Goal: Task Accomplishment & Management: Manage account settings

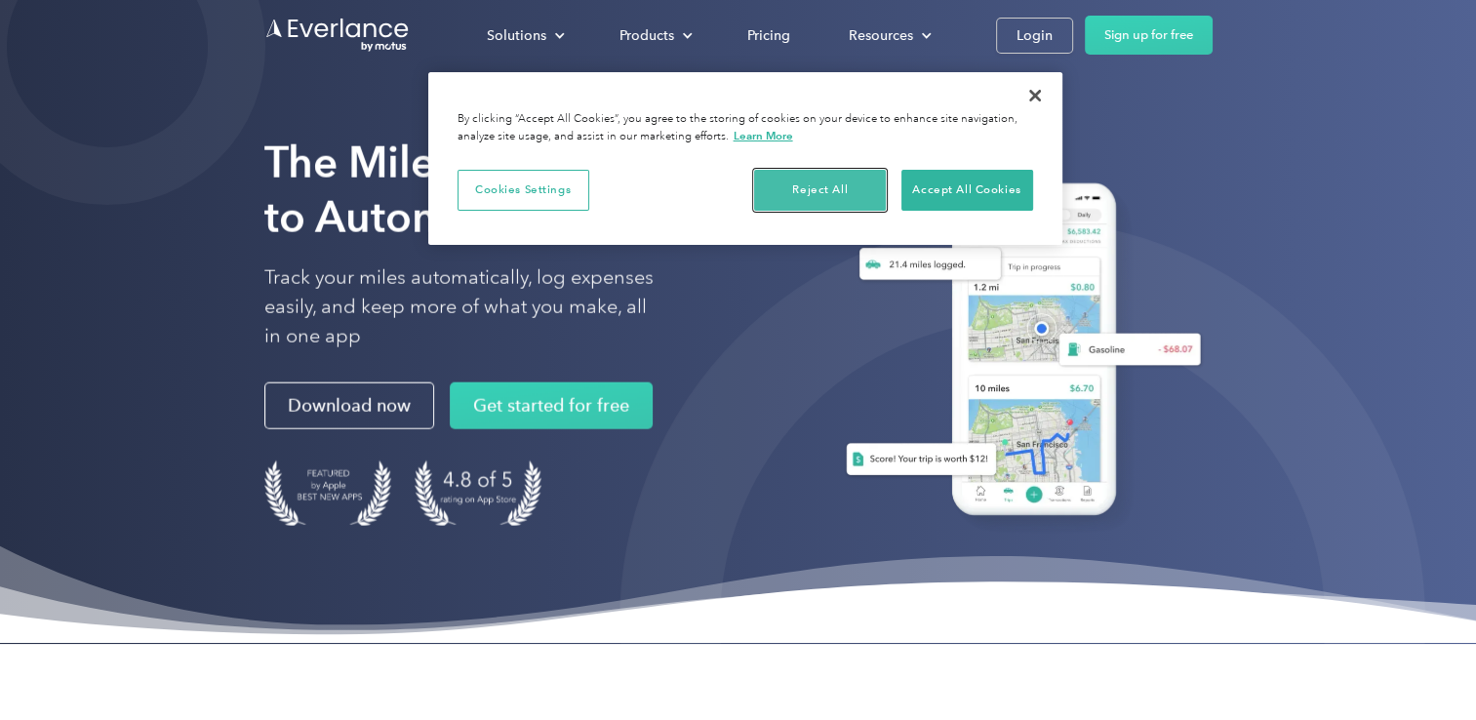
click at [843, 191] on button "Reject All" at bounding box center [820, 190] width 132 height 41
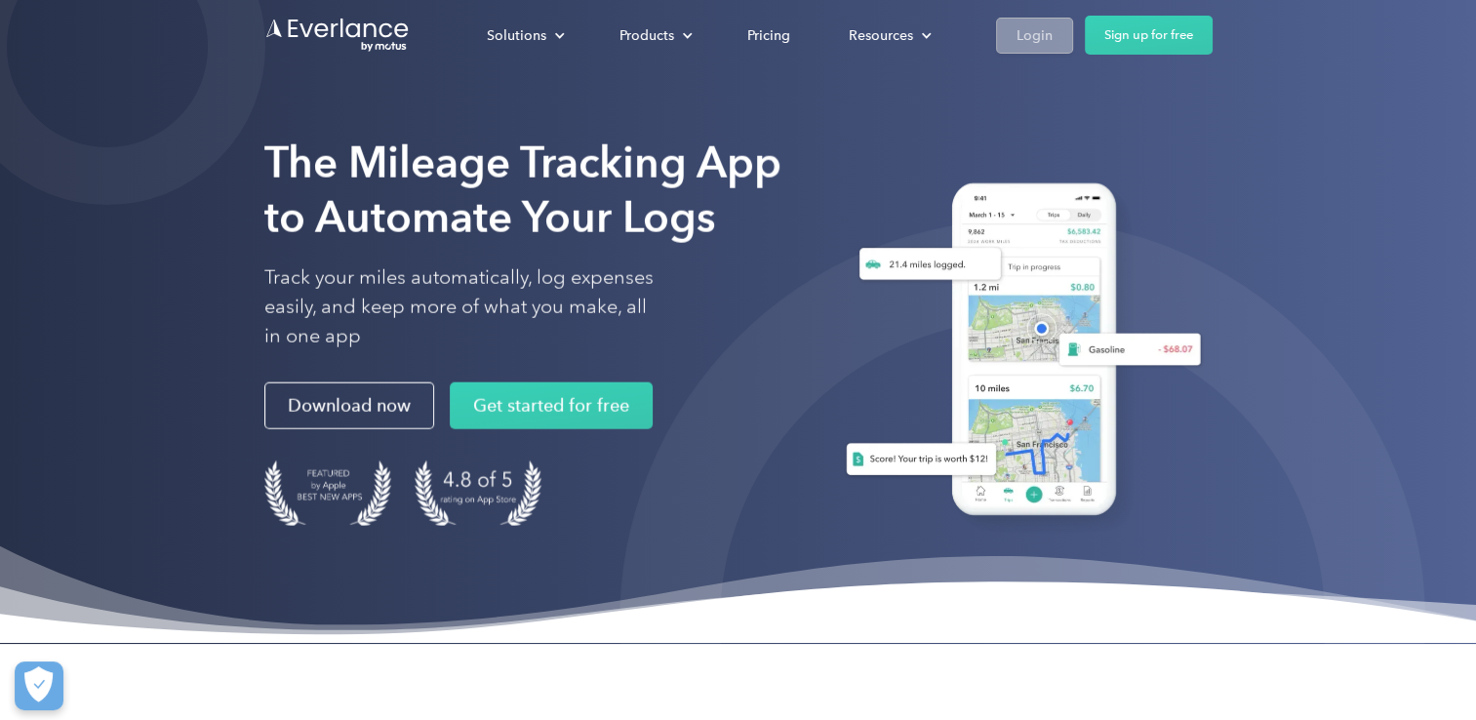
click at [1036, 38] on div "Login" at bounding box center [1035, 35] width 36 height 24
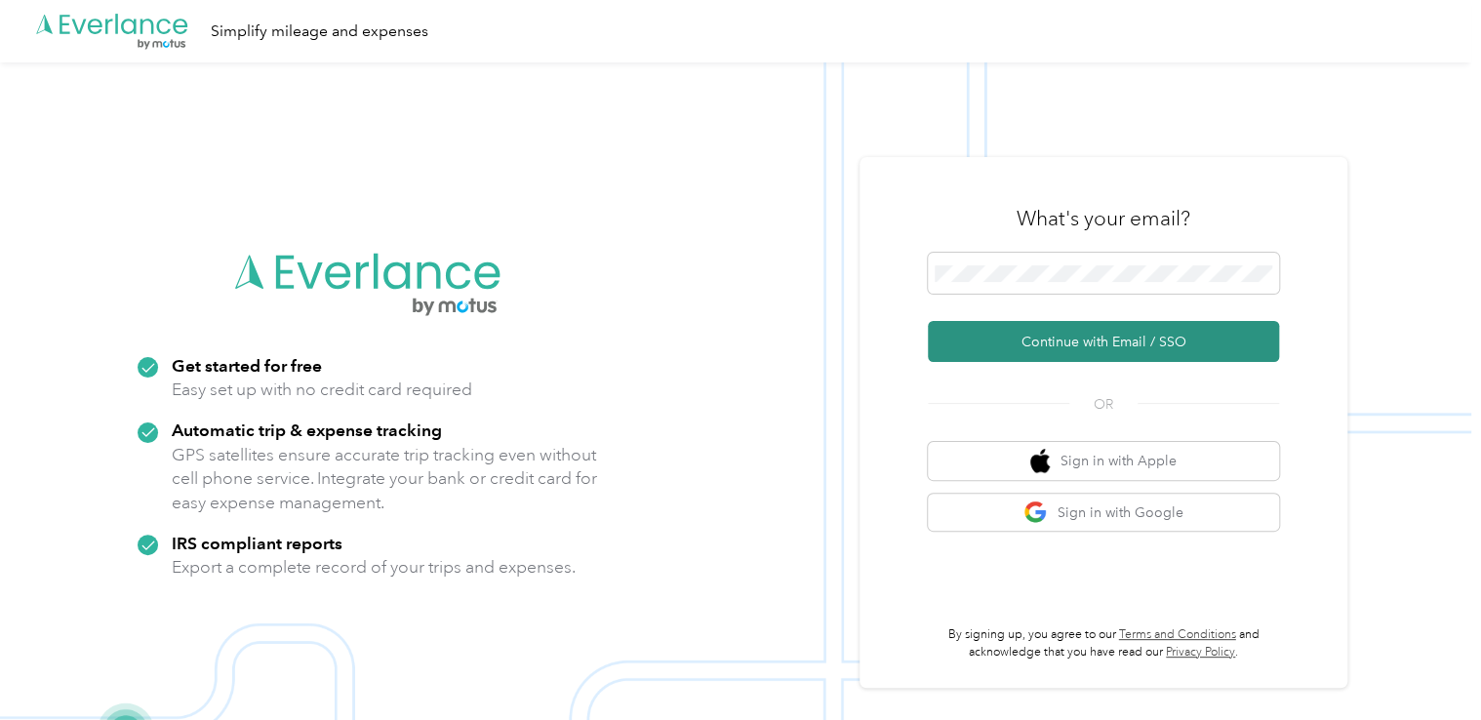
click at [1036, 341] on button "Continue with Email / SSO" at bounding box center [1103, 341] width 351 height 41
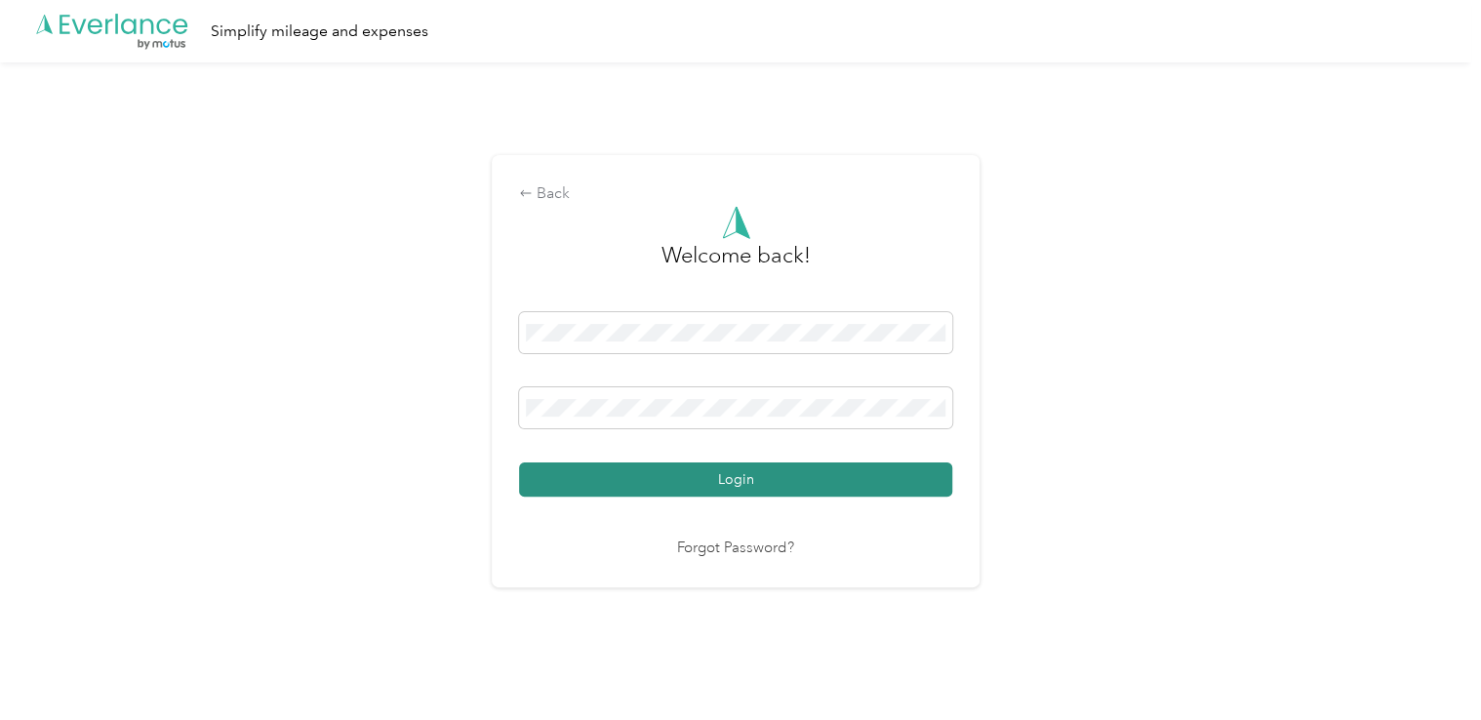
click at [795, 485] on button "Login" at bounding box center [735, 479] width 433 height 34
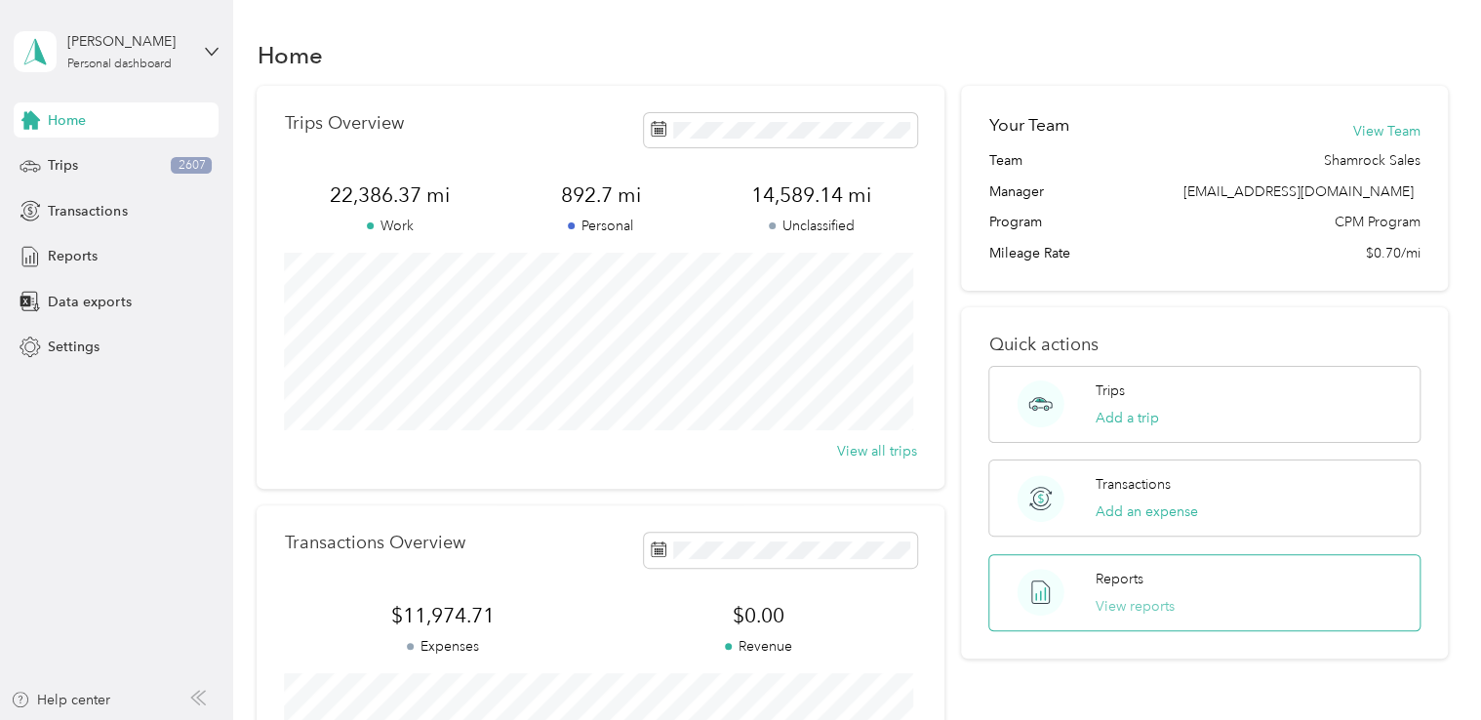
click at [1137, 608] on button "View reports" at bounding box center [1135, 606] width 79 height 20
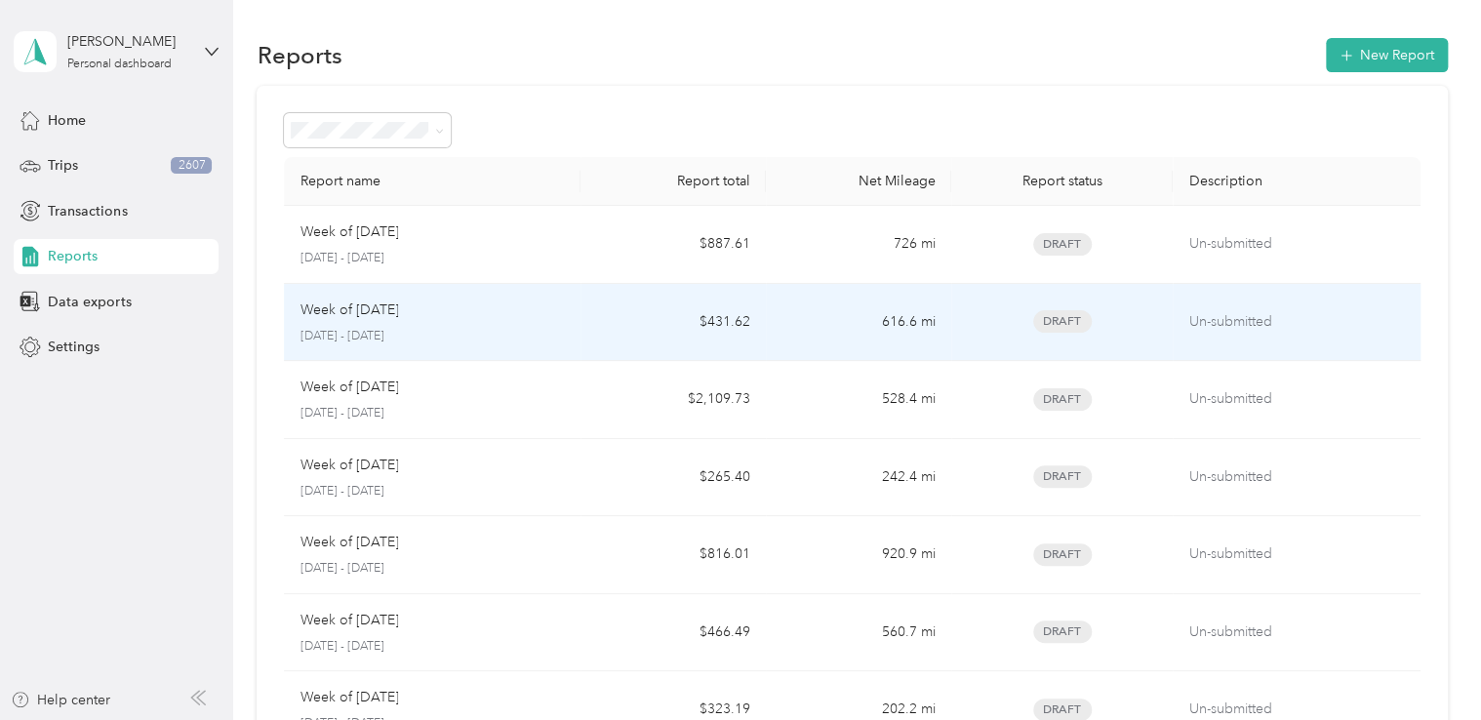
click at [386, 306] on p "Week of [DATE]" at bounding box center [349, 310] width 99 height 21
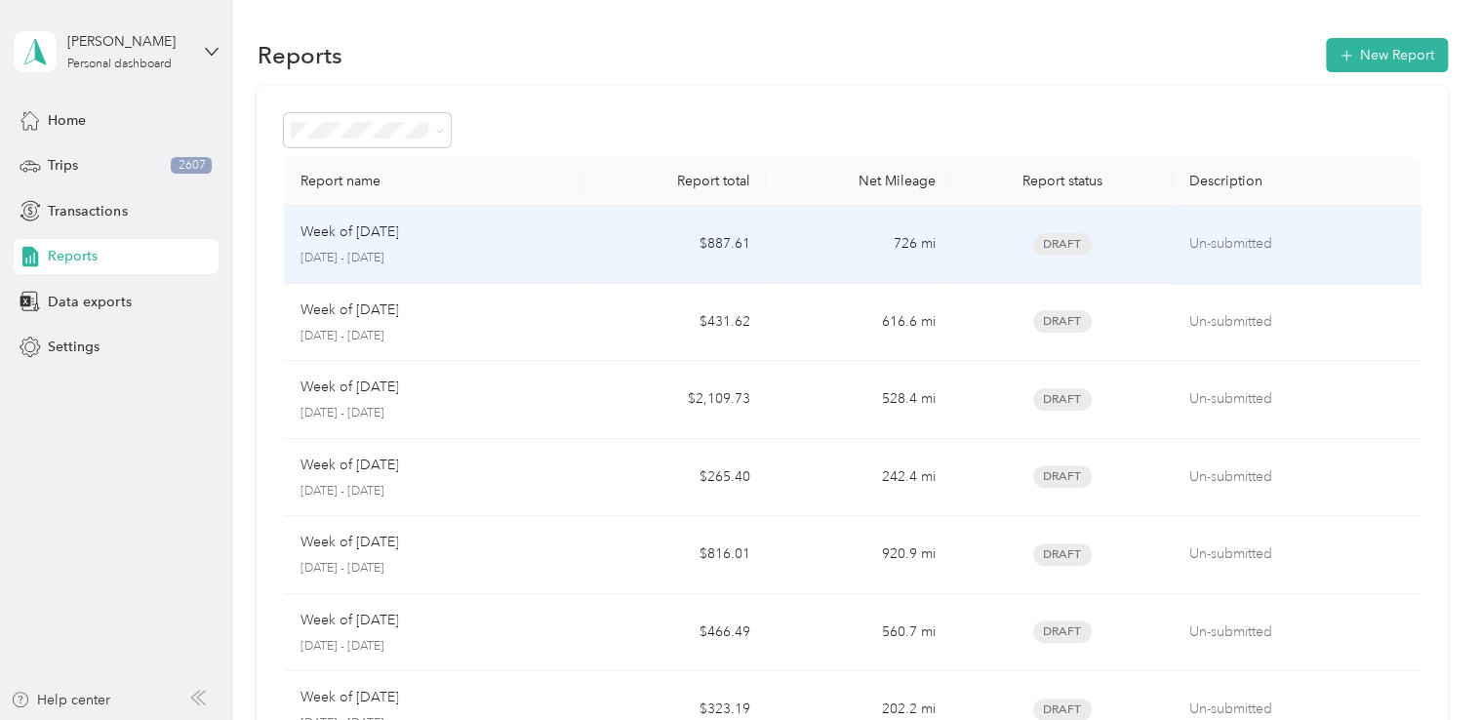
click at [388, 240] on p "Week of [DATE]" at bounding box center [349, 231] width 99 height 21
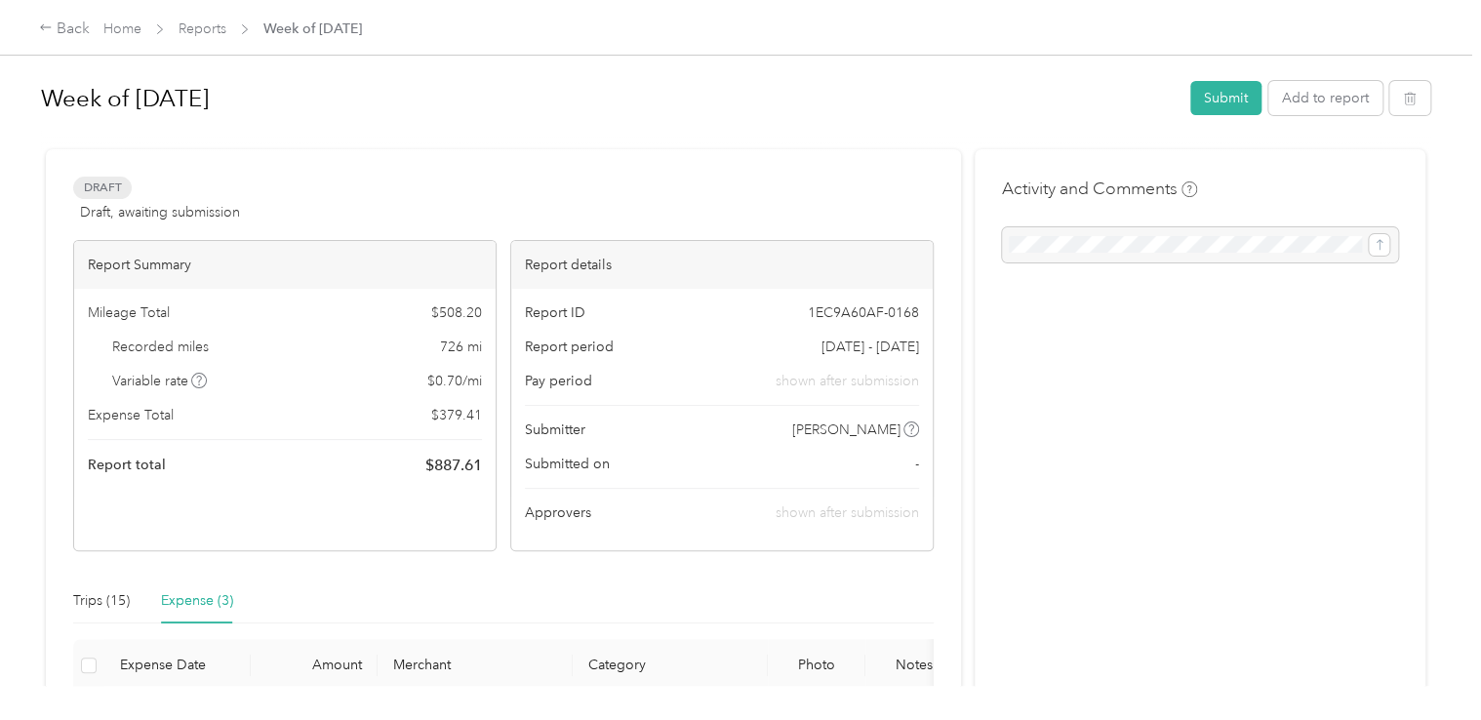
click at [180, 600] on div "Expense (3)" at bounding box center [197, 600] width 72 height 21
